Goal: Communication & Community: Answer question/provide support

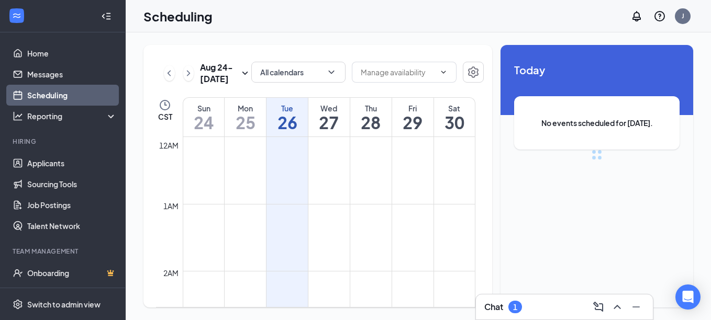
scroll to position [515, 0]
click at [614, 307] on icon "ChevronUp" at bounding box center [617, 307] width 13 height 13
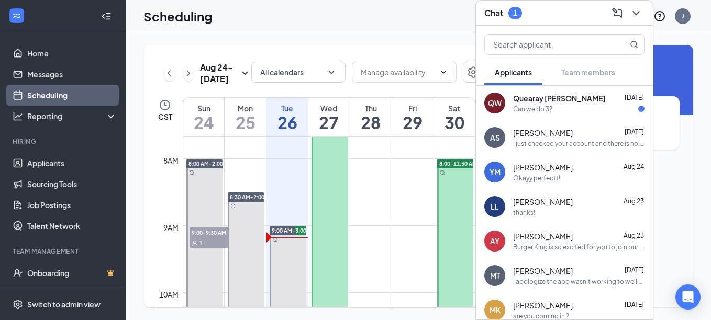
click at [540, 111] on div "Can we do 3?" at bounding box center [532, 109] width 39 height 9
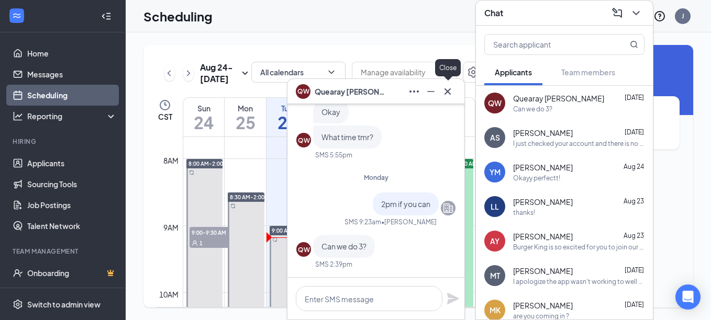
click at [446, 94] on icon "Cross" at bounding box center [447, 91] width 13 height 13
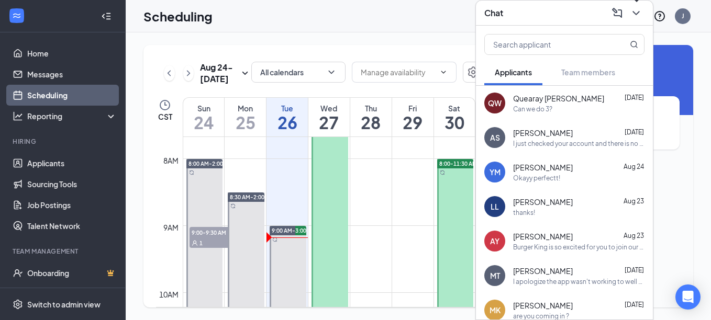
click at [638, 13] on icon "ChevronDown" at bounding box center [635, 13] width 7 height 4
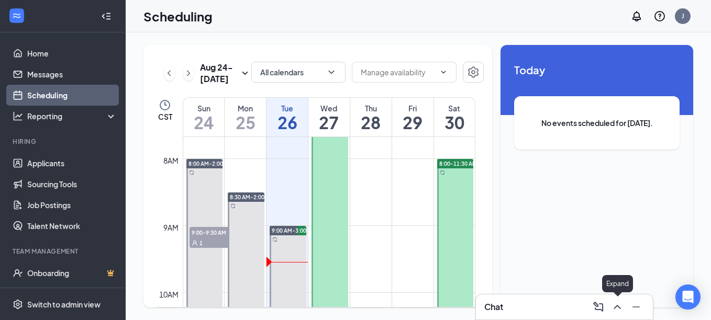
click at [617, 308] on icon "ChevronUp" at bounding box center [617, 307] width 13 height 13
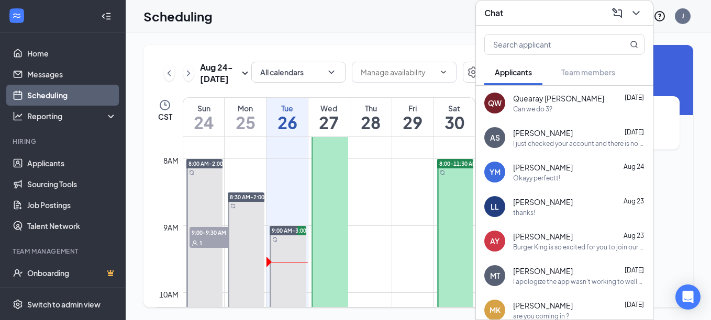
click at [523, 105] on div "Can we do 3?" at bounding box center [532, 109] width 39 height 9
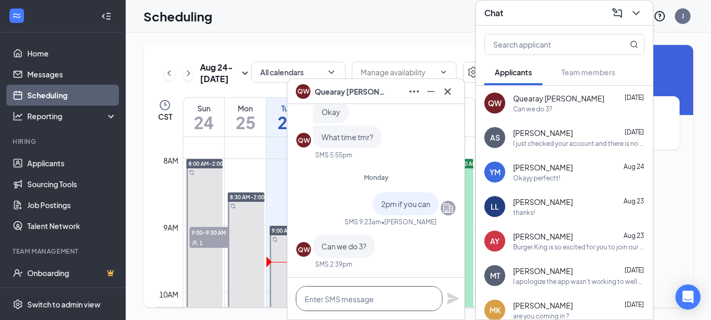
click at [346, 294] on textarea at bounding box center [369, 298] width 147 height 25
type textarea "I will be here until 3 [DATE]."
click at [454, 300] on icon "Plane" at bounding box center [453, 299] width 12 height 12
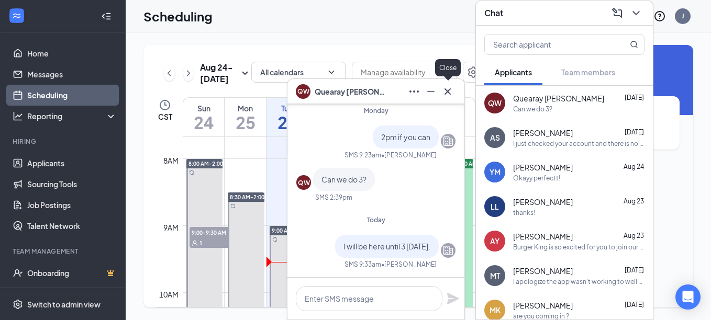
click at [446, 93] on icon "Cross" at bounding box center [447, 91] width 6 height 6
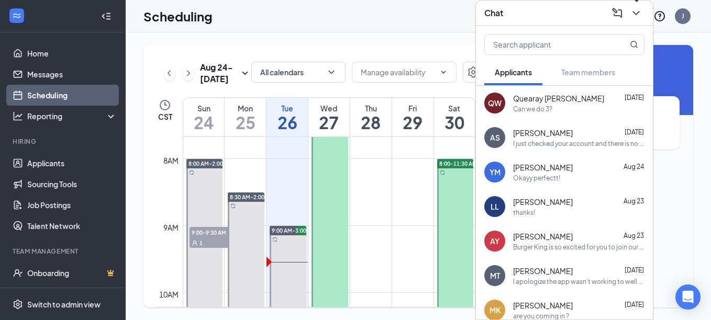
click at [636, 12] on icon "ChevronDown" at bounding box center [636, 13] width 13 height 13
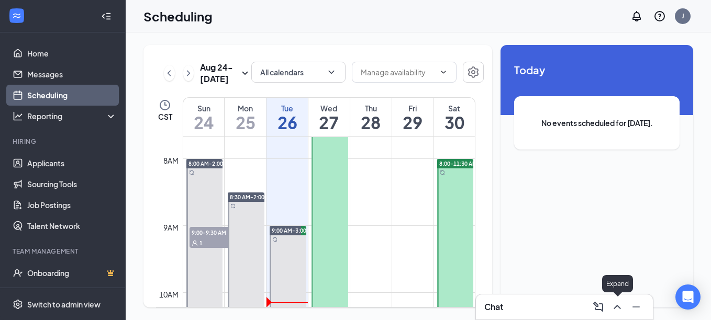
click at [617, 307] on icon "ChevronUp" at bounding box center [617, 307] width 13 height 13
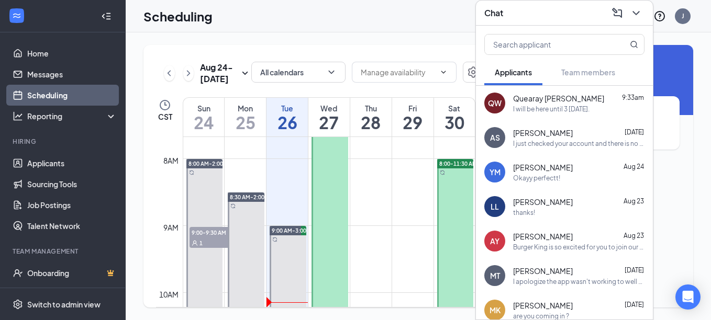
click at [532, 174] on div "Okayy perfectt!" at bounding box center [536, 178] width 47 height 9
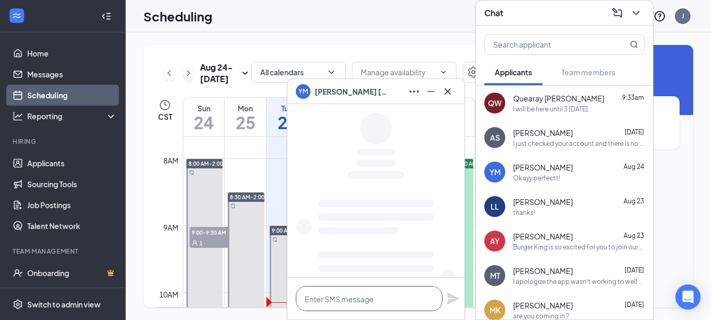
click at [344, 303] on textarea at bounding box center [369, 298] width 147 height 25
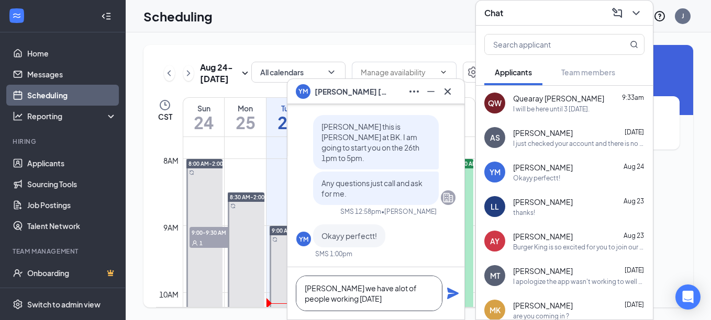
drag, startPoint x: 409, startPoint y: 286, endPoint x: 331, endPoint y: 292, distance: 77.7
click at [331, 292] on textarea "[PERSON_NAME] we have alot of people working [DATE]" at bounding box center [369, 294] width 147 height 36
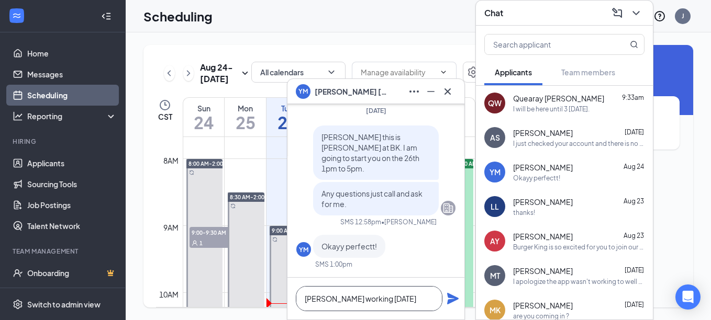
scroll to position [1, 0]
drag, startPoint x: 380, startPoint y: 300, endPoint x: 330, endPoint y: 305, distance: 50.5
click at [330, 305] on textarea "[PERSON_NAME] working [DATE]" at bounding box center [369, 298] width 147 height 25
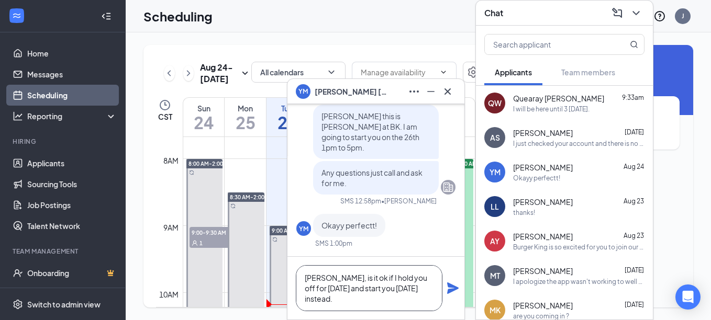
type textarea "[PERSON_NAME], is it ok if I hold you off for [DATE] and start you [DATE] inste…"
click at [454, 291] on icon "Plane" at bounding box center [453, 289] width 12 height 12
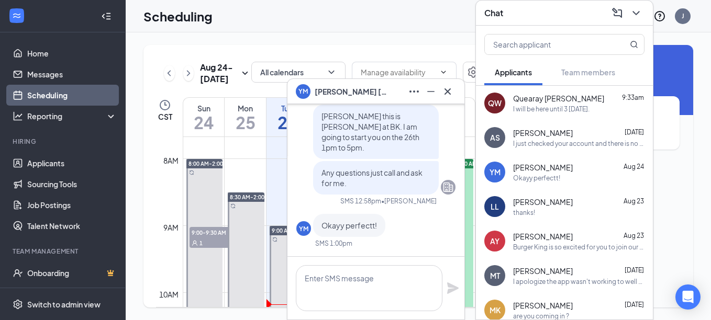
scroll to position [0, 0]
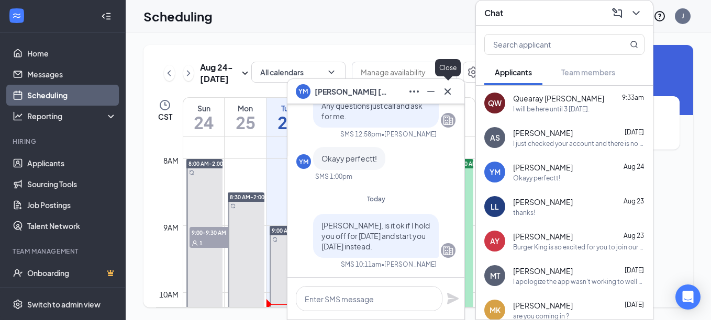
drag, startPoint x: 444, startPoint y: 93, endPoint x: 494, endPoint y: 60, distance: 59.7
click at [444, 93] on icon "Cross" at bounding box center [447, 91] width 13 height 13
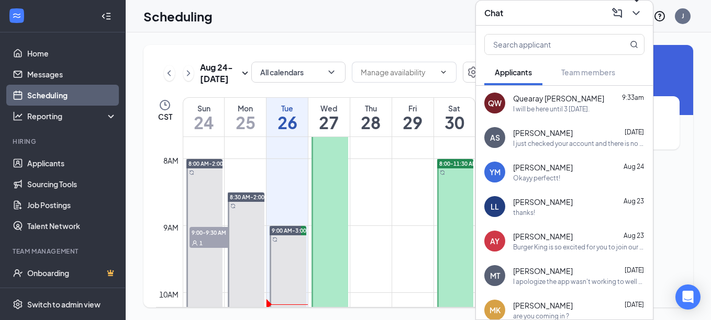
click at [634, 14] on icon "ChevronDown" at bounding box center [636, 13] width 13 height 13
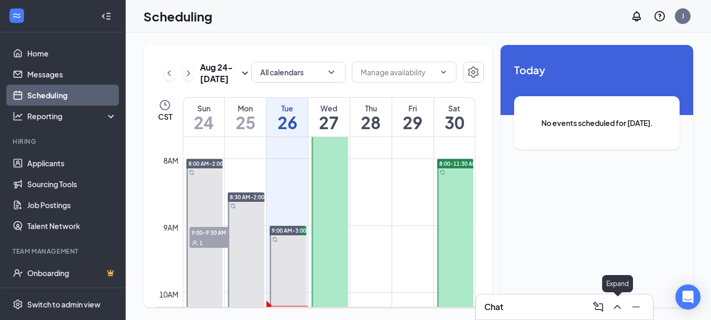
click at [616, 308] on icon "ChevronUp" at bounding box center [617, 307] width 13 height 13
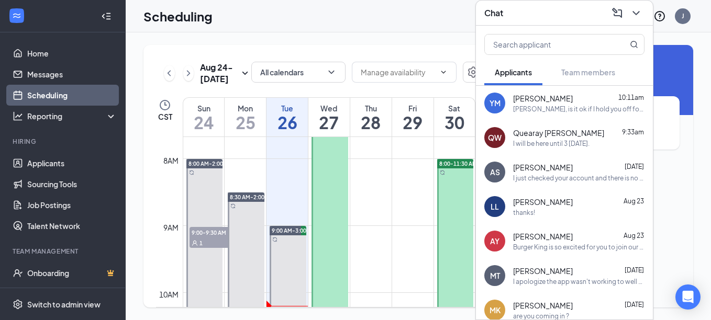
click at [543, 110] on div "[PERSON_NAME], is it ok if I hold you off for [DATE] and start you [DATE] inste…" at bounding box center [578, 109] width 131 height 9
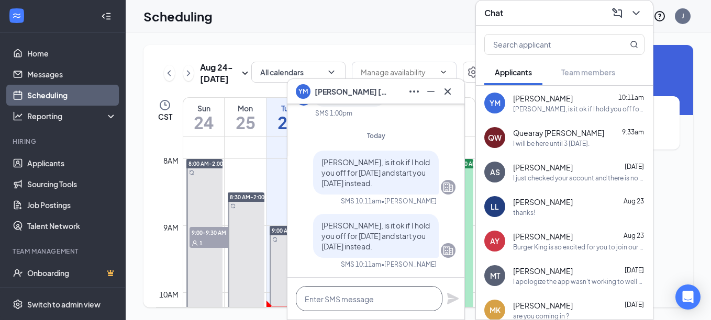
click at [361, 292] on textarea at bounding box center [369, 298] width 147 height 25
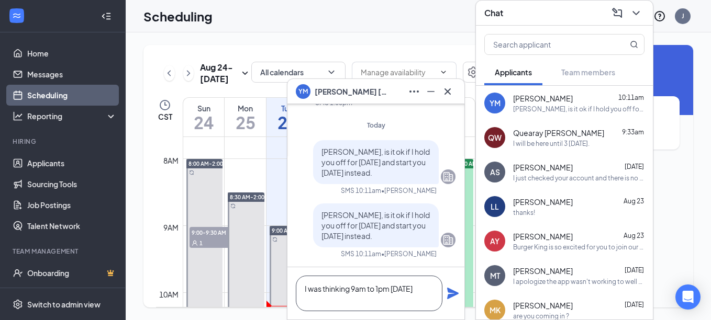
drag, startPoint x: 350, startPoint y: 289, endPoint x: 292, endPoint y: 293, distance: 58.2
click at [299, 293] on textarea "I was thinking 9am to 1pm [DATE]" at bounding box center [369, 294] width 147 height 36
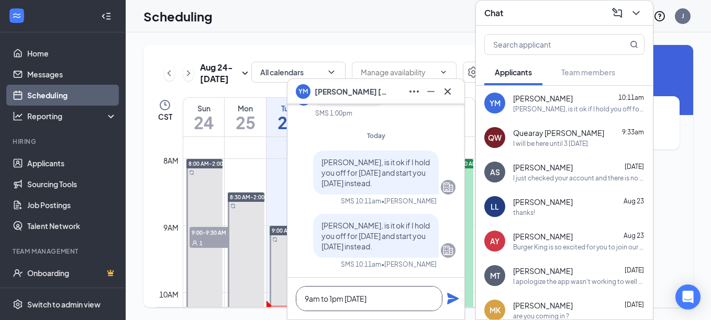
click at [393, 300] on textarea "9am to 1pm [DATE]" at bounding box center [369, 298] width 147 height 25
type textarea "9am to 1pm [DATE]."
drag, startPoint x: 404, startPoint y: 299, endPoint x: 297, endPoint y: 299, distance: 106.8
click at [297, 299] on textarea "9am to 1pm [DATE]." at bounding box center [369, 298] width 147 height 25
click at [446, 91] on icon "Cross" at bounding box center [447, 91] width 13 height 13
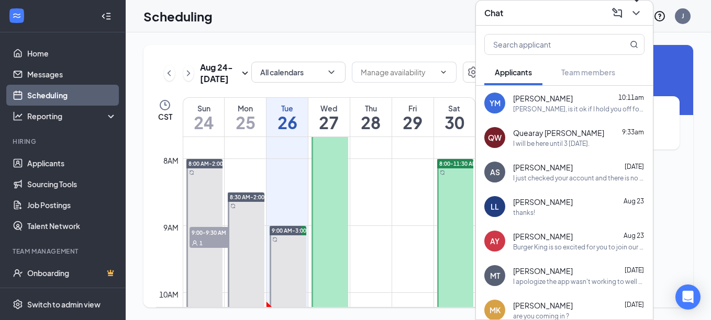
click at [640, 13] on icon "ChevronDown" at bounding box center [636, 13] width 13 height 13
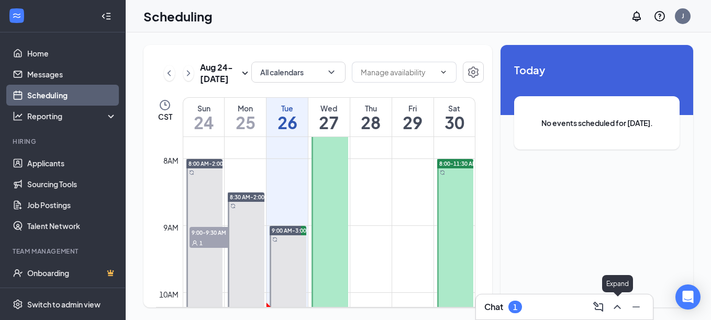
click at [614, 306] on icon "ChevronUp" at bounding box center [617, 307] width 13 height 13
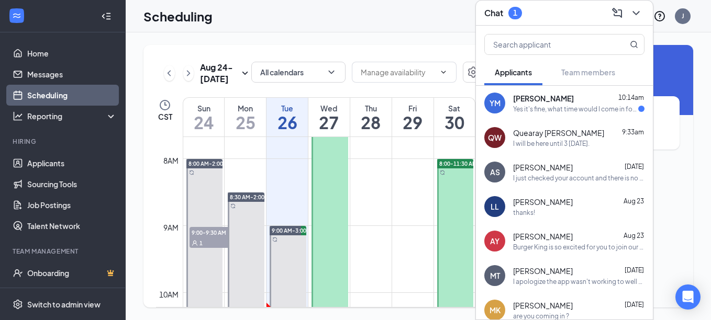
click at [526, 110] on div "Yes it's fine, what time would I come in for [DATE]?" at bounding box center [575, 109] width 125 height 9
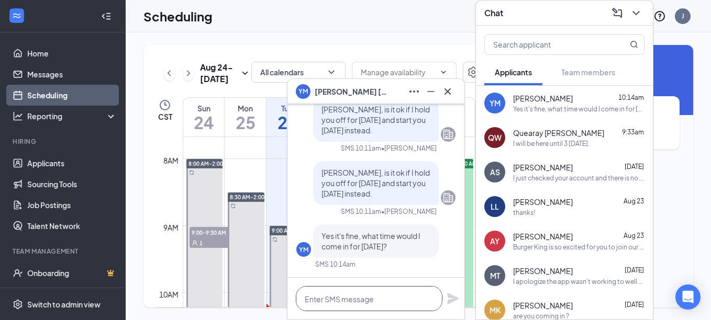
click at [383, 292] on textarea at bounding box center [369, 298] width 147 height 25
type textarea "9am to 1pm."
click at [454, 303] on icon "Plane" at bounding box center [452, 299] width 13 height 13
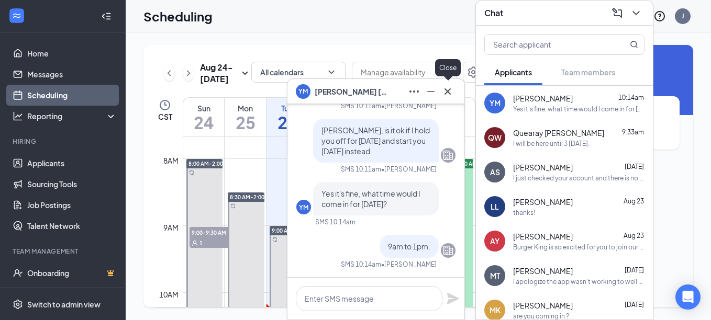
click at [446, 89] on icon "Cross" at bounding box center [447, 91] width 13 height 13
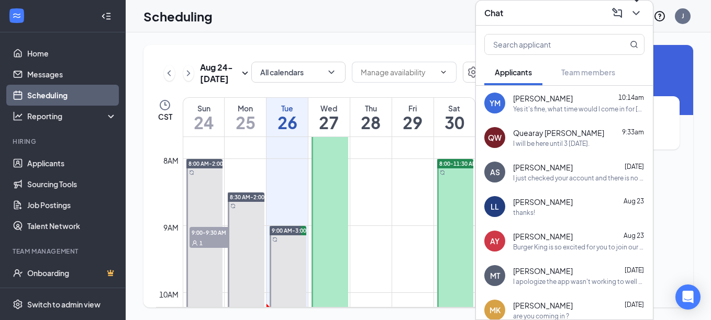
click at [636, 12] on icon "ChevronDown" at bounding box center [636, 13] width 13 height 13
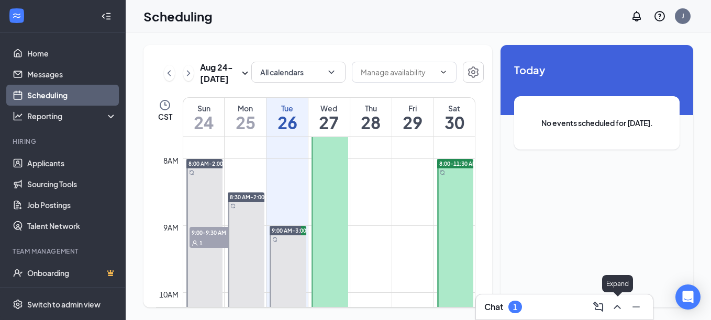
click at [620, 302] on icon "ChevronUp" at bounding box center [617, 307] width 13 height 13
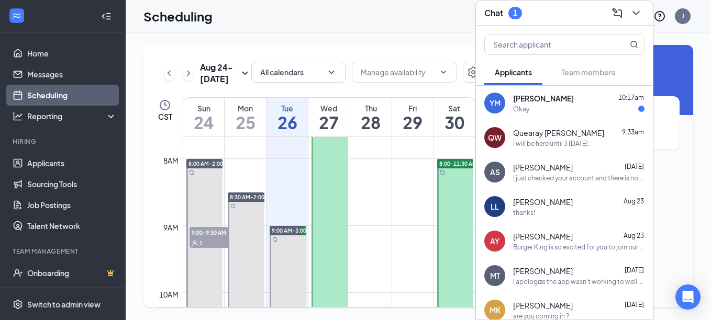
click at [537, 114] on div "YM [PERSON_NAME] 10:17am Okay" at bounding box center [564, 103] width 177 height 35
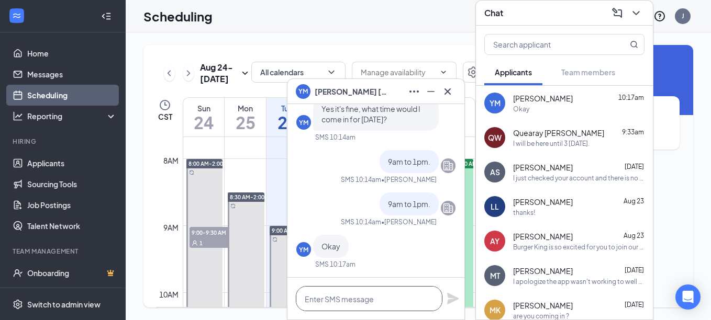
click at [364, 297] on textarea at bounding box center [369, 298] width 147 height 25
type textarea "Thank you!!"
click at [454, 296] on icon "Plane" at bounding box center [452, 299] width 13 height 13
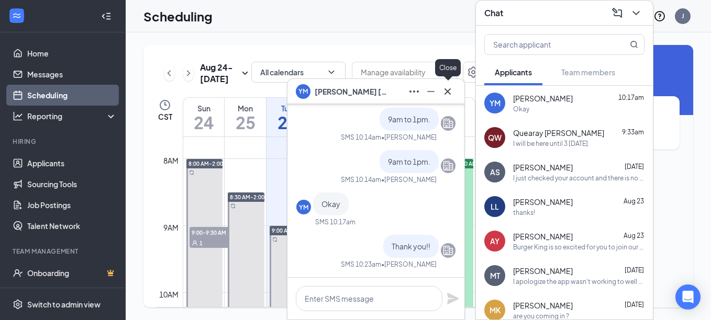
click at [449, 92] on icon "Cross" at bounding box center [447, 91] width 13 height 13
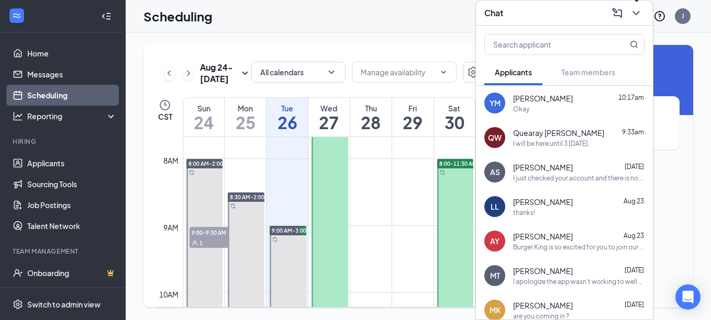
click at [635, 18] on icon "ChevronDown" at bounding box center [636, 13] width 13 height 13
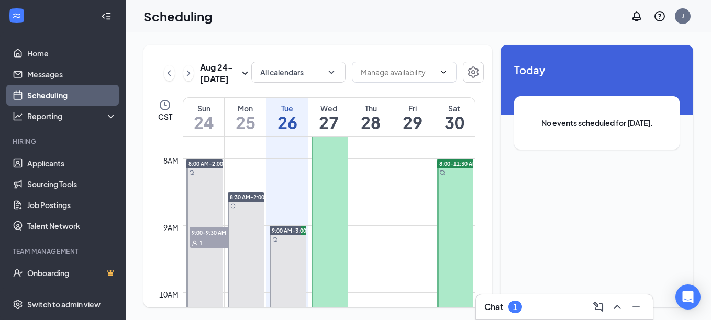
click at [548, 303] on div "Chat 1" at bounding box center [564, 307] width 160 height 17
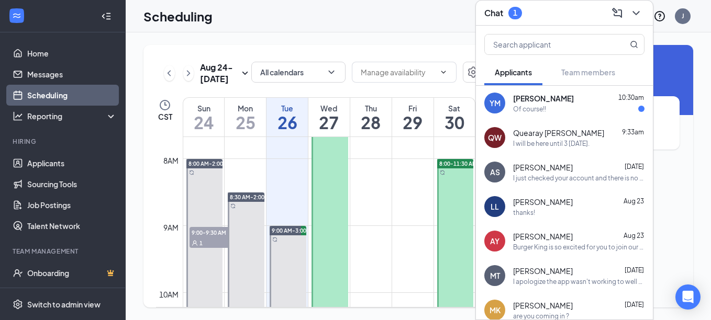
click at [568, 102] on span "[PERSON_NAME]" at bounding box center [543, 98] width 61 height 10
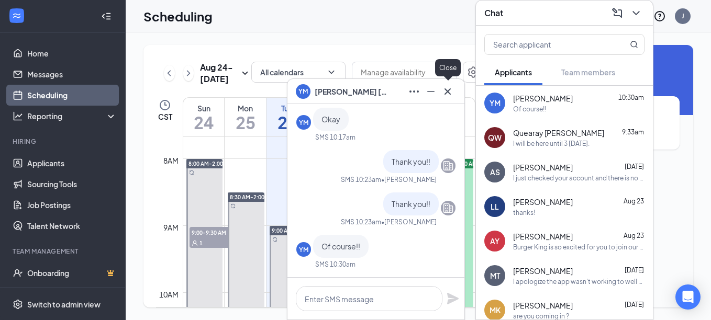
click at [446, 90] on icon "Cross" at bounding box center [447, 91] width 6 height 6
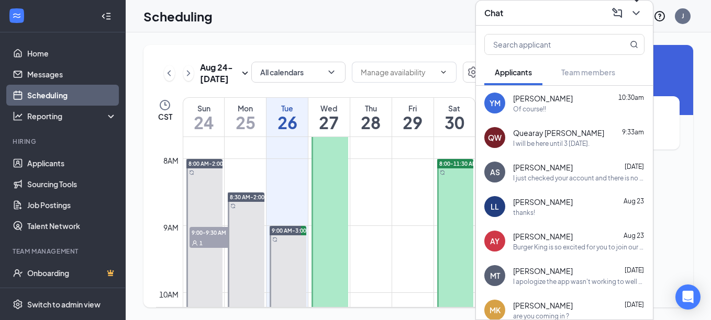
click at [638, 13] on icon "ChevronDown" at bounding box center [635, 13] width 7 height 4
